Goal: Check status: Check status

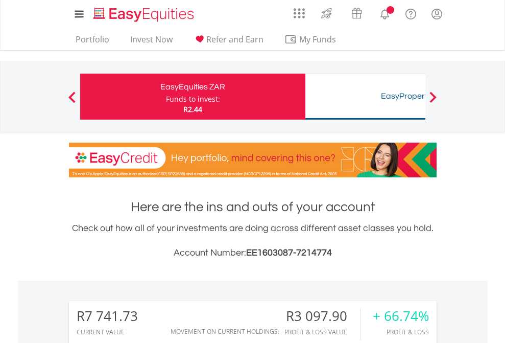
scroll to position [98, 160]
click at [166, 97] on div "Funds to invest:" at bounding box center [193, 99] width 54 height 10
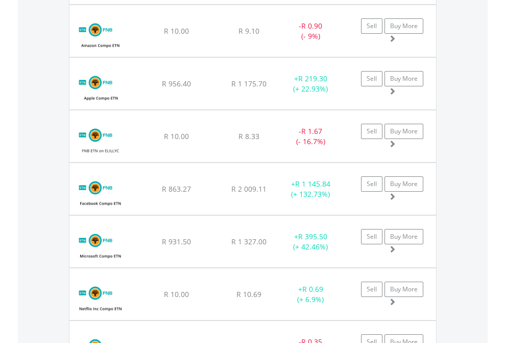
scroll to position [1177, 0]
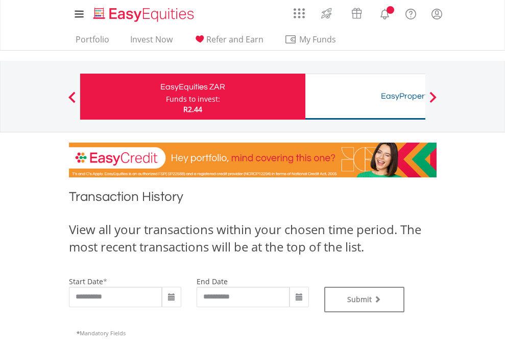
click at [166, 97] on div "Funds to invest:" at bounding box center [193, 99] width 54 height 10
type input "**********"
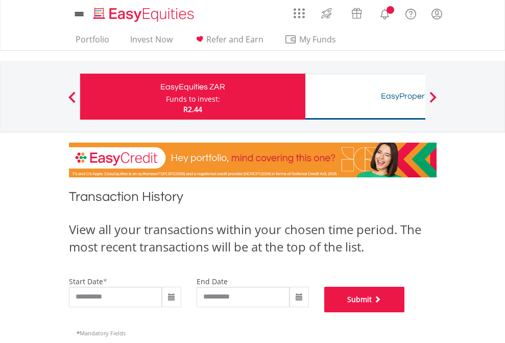
click at [405, 312] on button "Submit" at bounding box center [364, 299] width 81 height 26
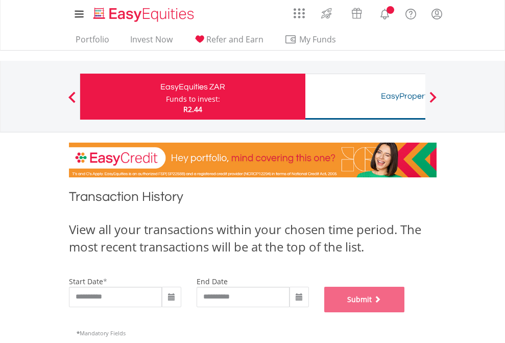
scroll to position [414, 0]
